Goal: Find specific page/section: Find specific page/section

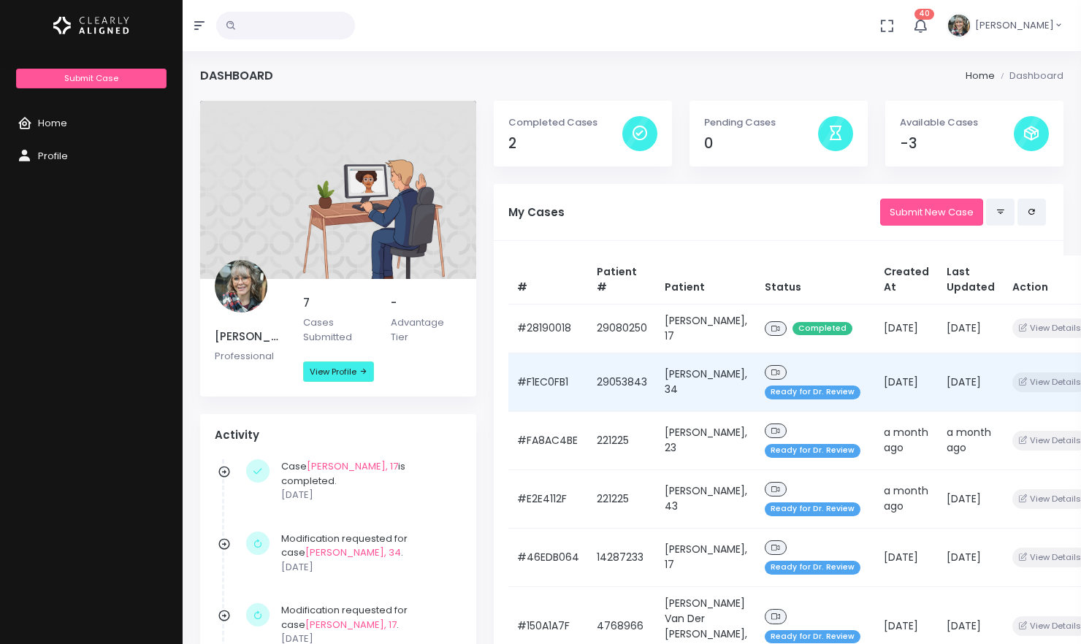
click at [568, 380] on td "#F1EC0FB1" at bounding box center [548, 382] width 80 height 58
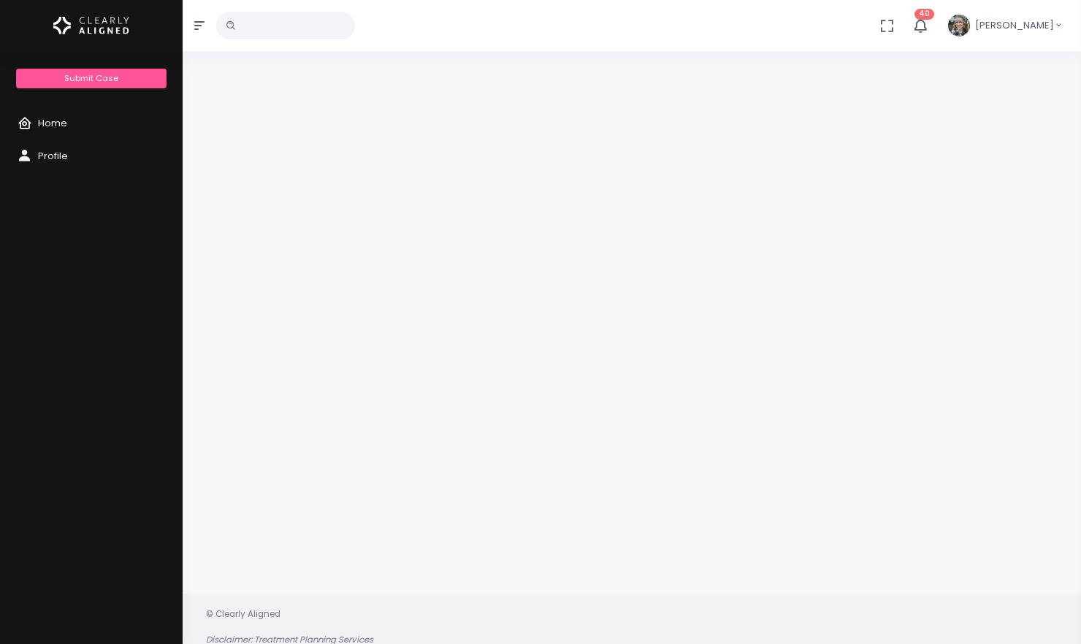
click at [589, 370] on div at bounding box center [631, 310] width 863 height 483
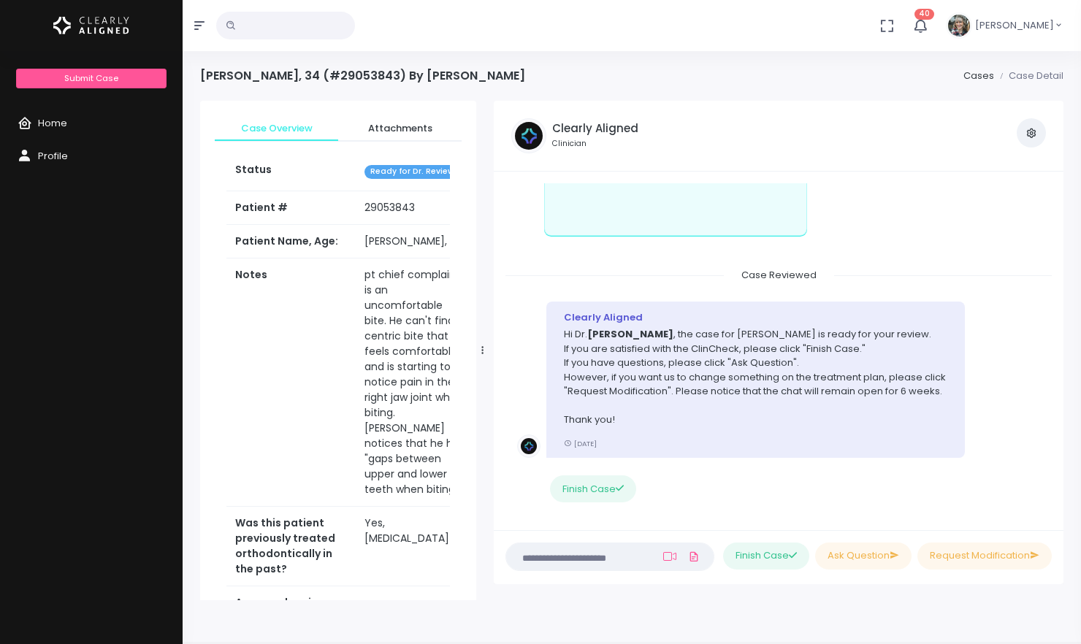
scroll to position [556, 0]
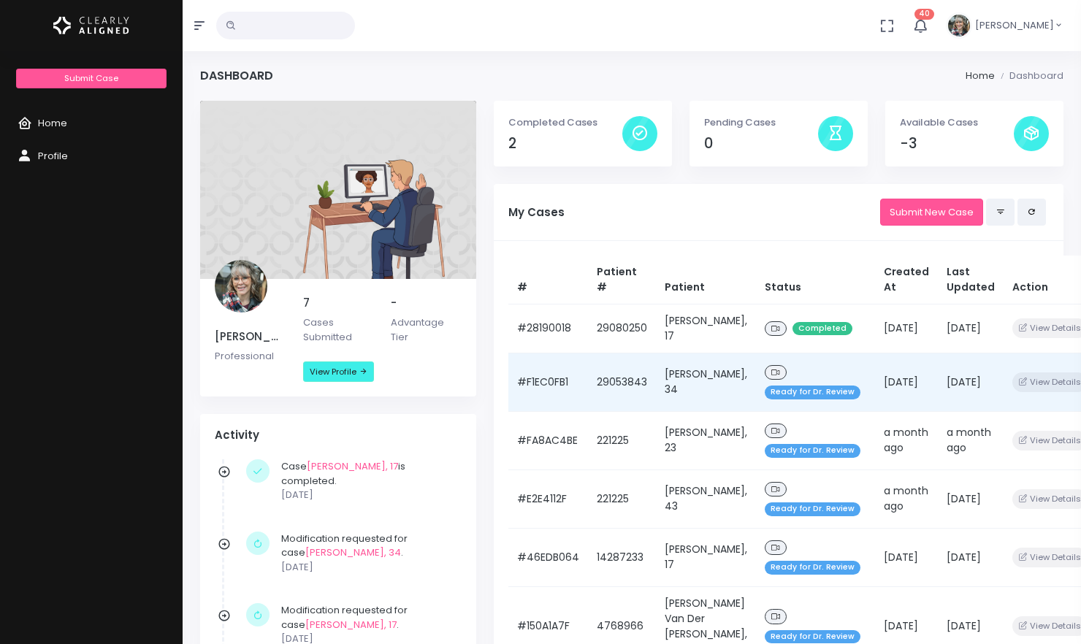
click at [588, 380] on td "29053843" at bounding box center [622, 382] width 68 height 58
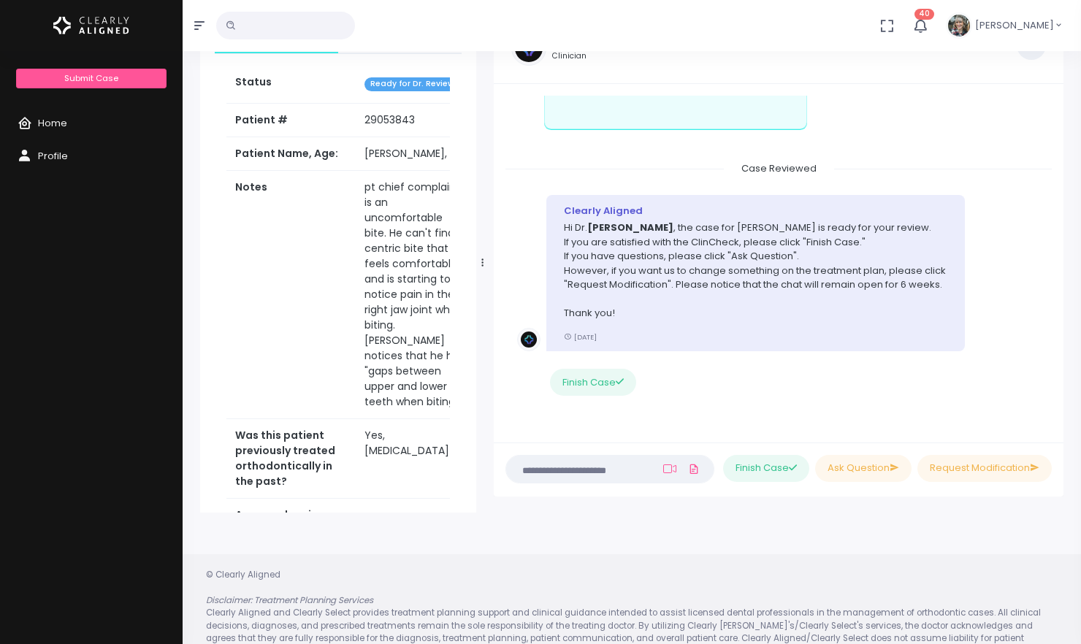
scroll to position [117, 0]
